Goal: Information Seeking & Learning: Learn about a topic

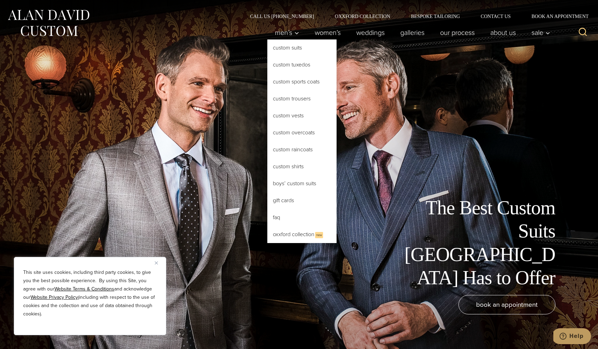
click at [289, 46] on link "Custom Suits" at bounding box center [301, 47] width 69 height 17
click at [289, 48] on link "Custom Suits" at bounding box center [301, 47] width 69 height 17
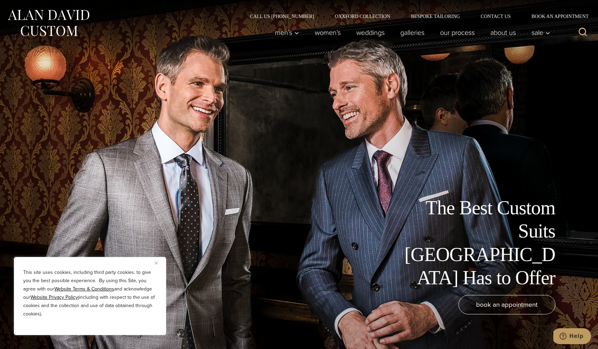
click at [156, 262] on img "Close" at bounding box center [156, 263] width 3 height 3
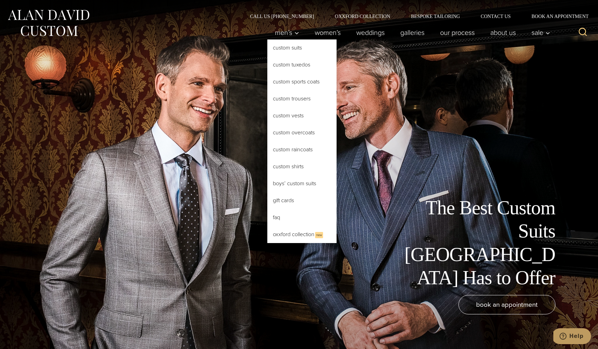
click at [282, 51] on link "Custom Suits" at bounding box center [301, 47] width 69 height 17
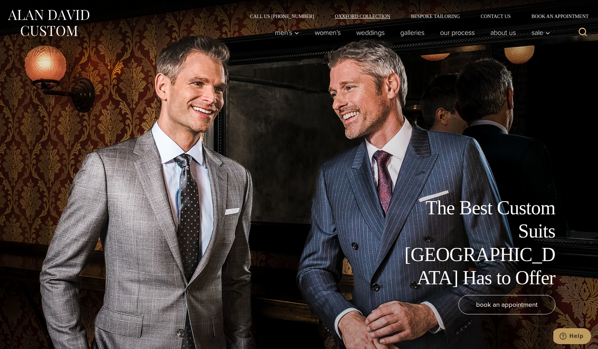
click at [359, 16] on link "Oxxford Collection" at bounding box center [363, 16] width 76 height 5
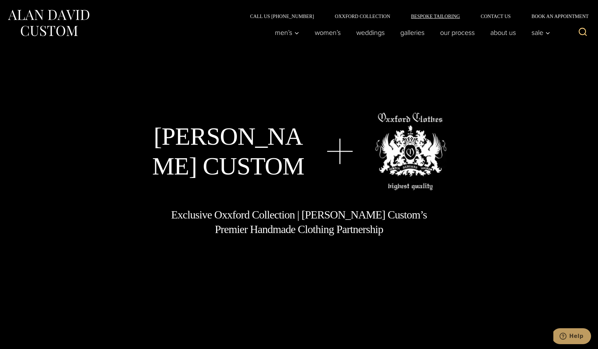
click at [430, 16] on link "Bespoke Tailoring" at bounding box center [436, 16] width 70 height 5
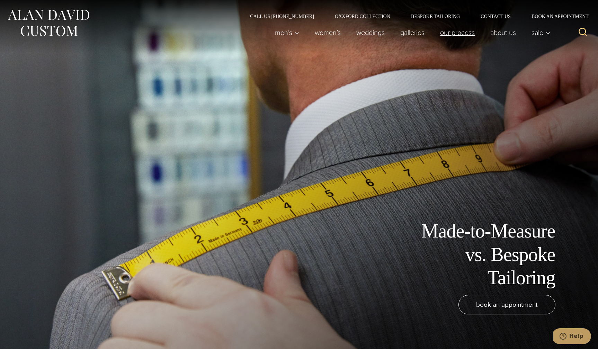
click at [446, 33] on link "Our Process" at bounding box center [458, 33] width 50 height 14
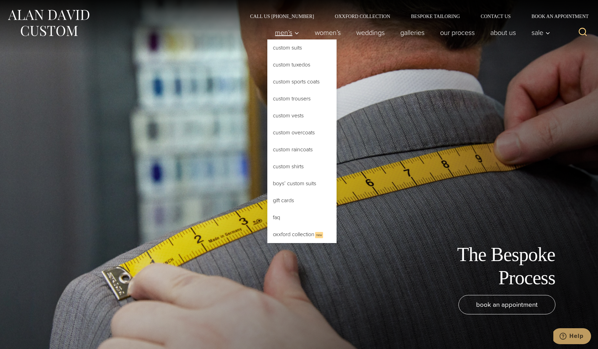
click at [286, 32] on span "Men’s" at bounding box center [287, 32] width 24 height 7
click at [286, 51] on link "Custom Suits" at bounding box center [301, 47] width 69 height 17
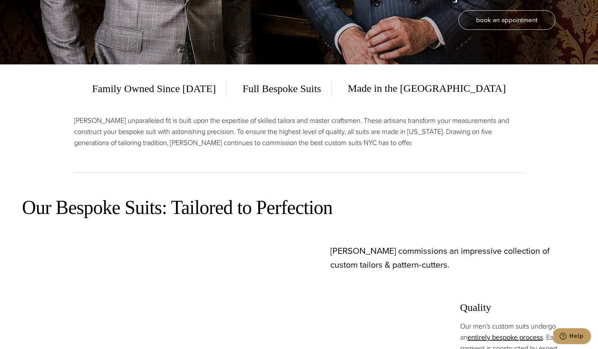
scroll to position [311, 0]
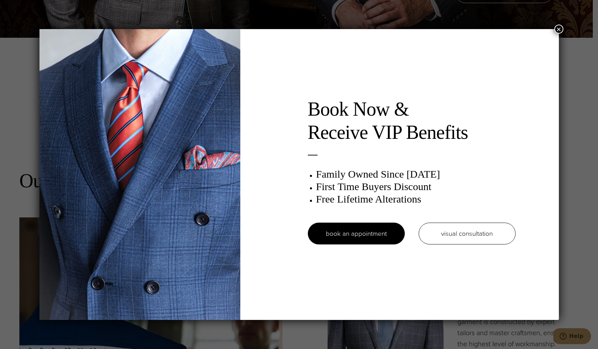
click at [427, 17] on div "Book Now & Receive VIP Benefits Family Owned Since 1913 First Time Buyers Disco…" at bounding box center [299, 174] width 598 height 349
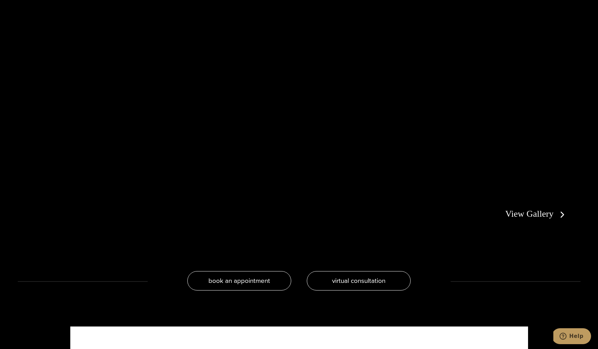
scroll to position [1519, 0]
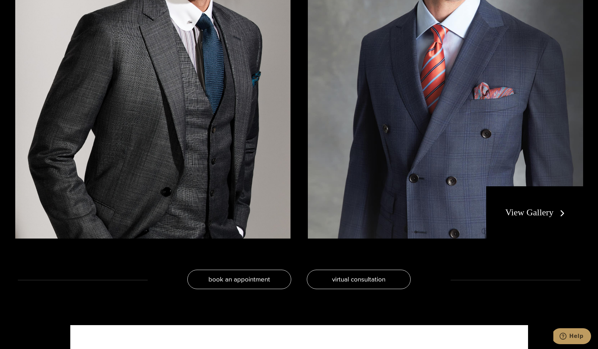
click at [523, 219] on div "View Gallery" at bounding box center [534, 212] width 97 height 53
click at [522, 217] on link "View Gallery" at bounding box center [536, 212] width 62 height 10
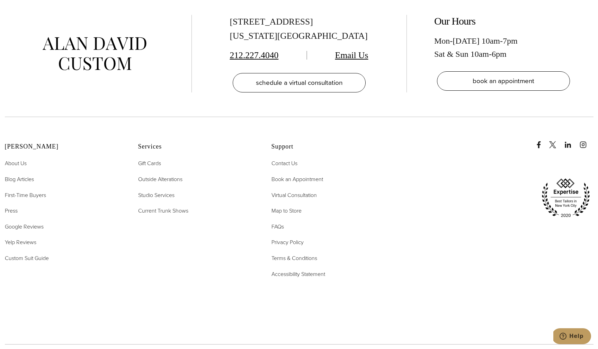
scroll to position [3936, 0]
